Goal: Task Accomplishment & Management: Manage account settings

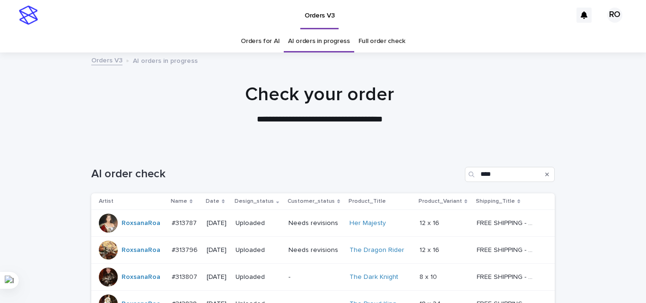
scroll to position [154, 0]
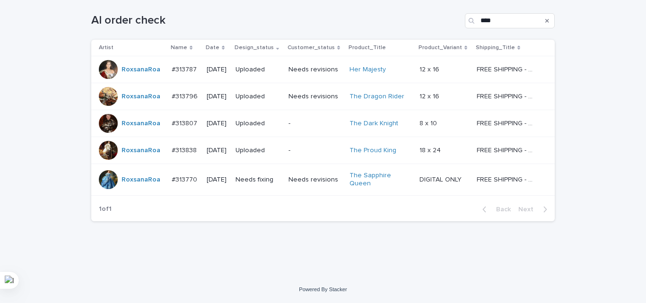
click at [264, 188] on td "Needs fixing" at bounding box center [258, 180] width 53 height 32
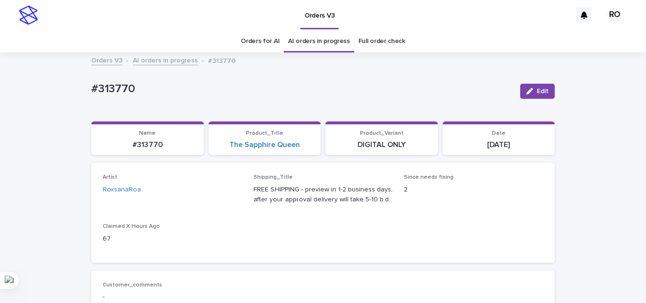
click at [304, 148] on div "The Sapphire Queen" at bounding box center [264, 144] width 101 height 9
click at [269, 205] on div "Shipping_Title FREE SHIPPING - preview in 1-2 business days, after your approva…" at bounding box center [322, 193] width 139 height 38
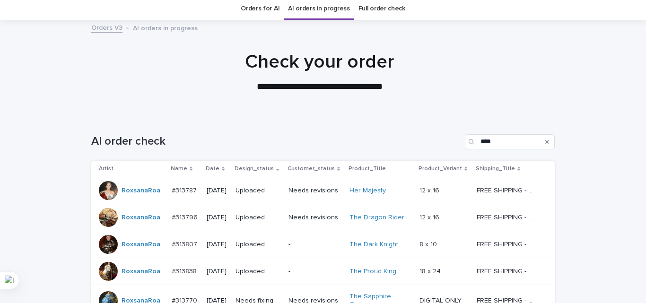
scroll to position [30, 0]
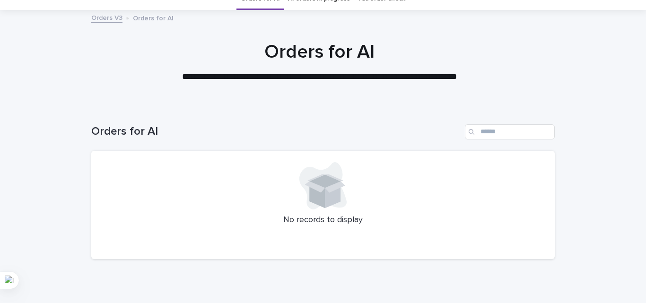
scroll to position [80, 0]
